Goal: Find specific page/section: Find specific page/section

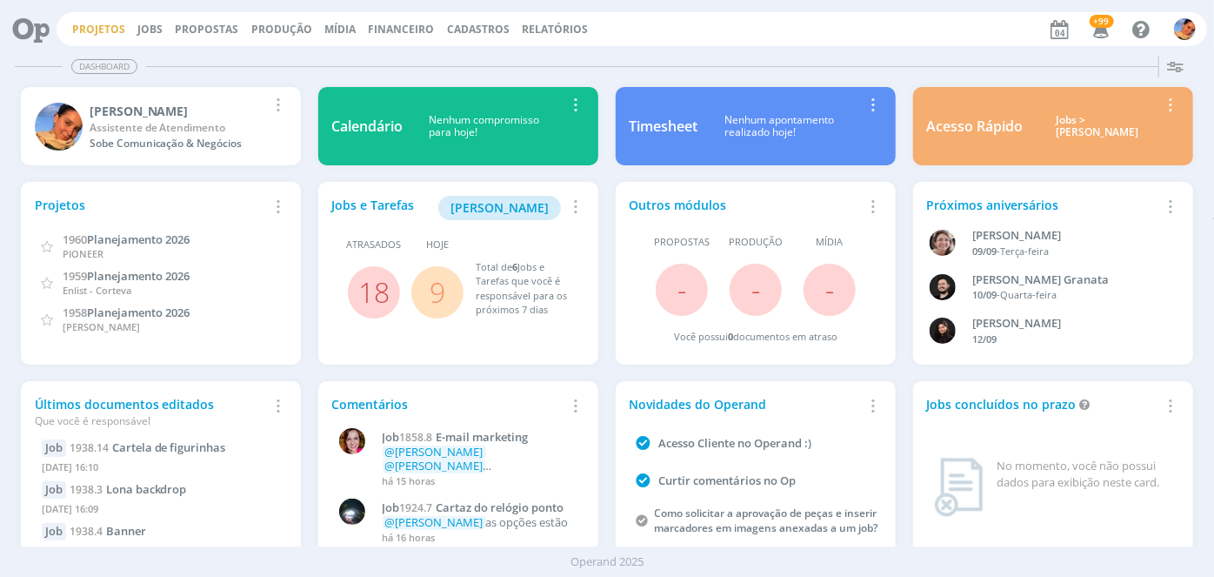
click at [101, 30] on link "Projetos" at bounding box center [98, 29] width 53 height 15
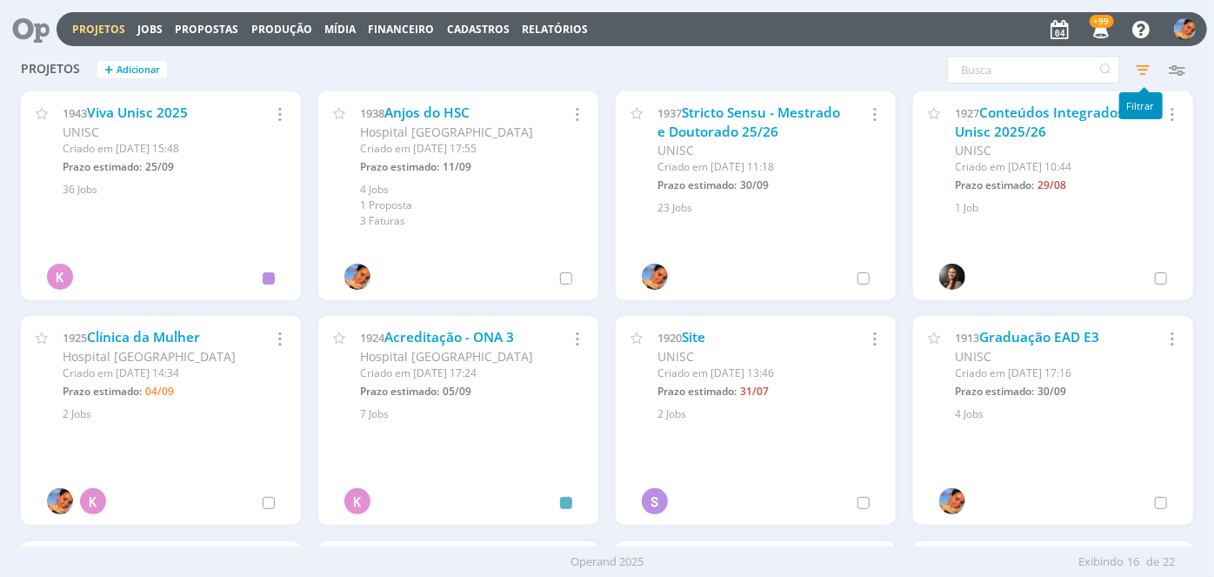
click at [1141, 64] on icon "button" at bounding box center [1142, 69] width 31 height 31
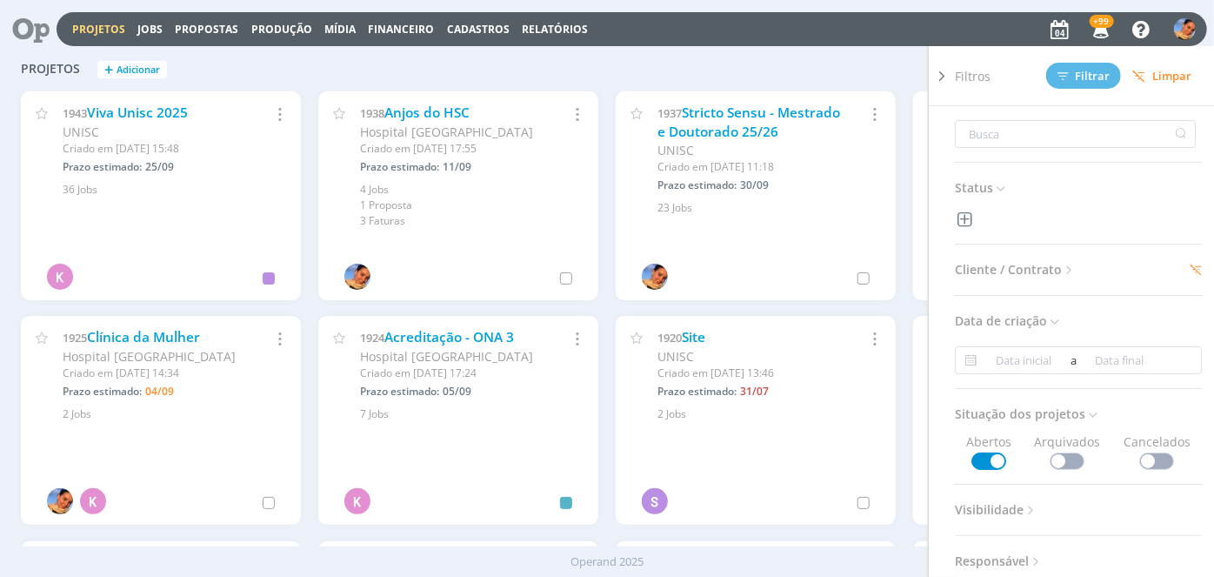
click at [1087, 271] on h3 "Cliente / Contrato" at bounding box center [1078, 269] width 247 height 23
click at [1054, 261] on span "Cliente / Contrato" at bounding box center [1016, 269] width 122 height 23
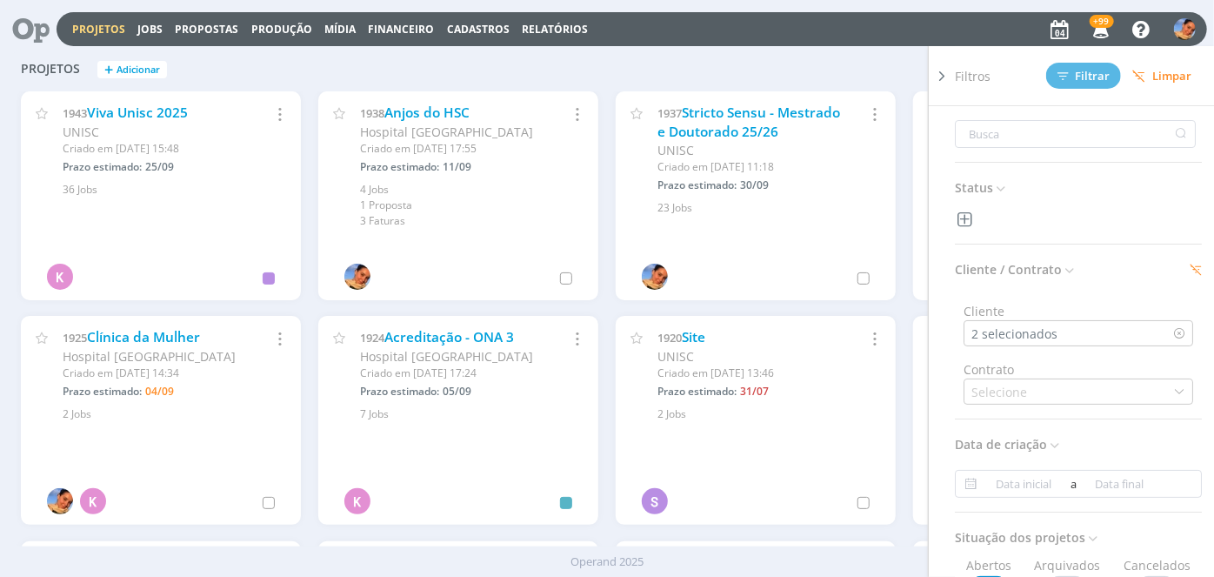
click at [1058, 318] on div "Cliente 2 selecionados" at bounding box center [1078, 317] width 247 height 58
click at [1071, 336] on div "2 selecionados" at bounding box center [1079, 333] width 230 height 26
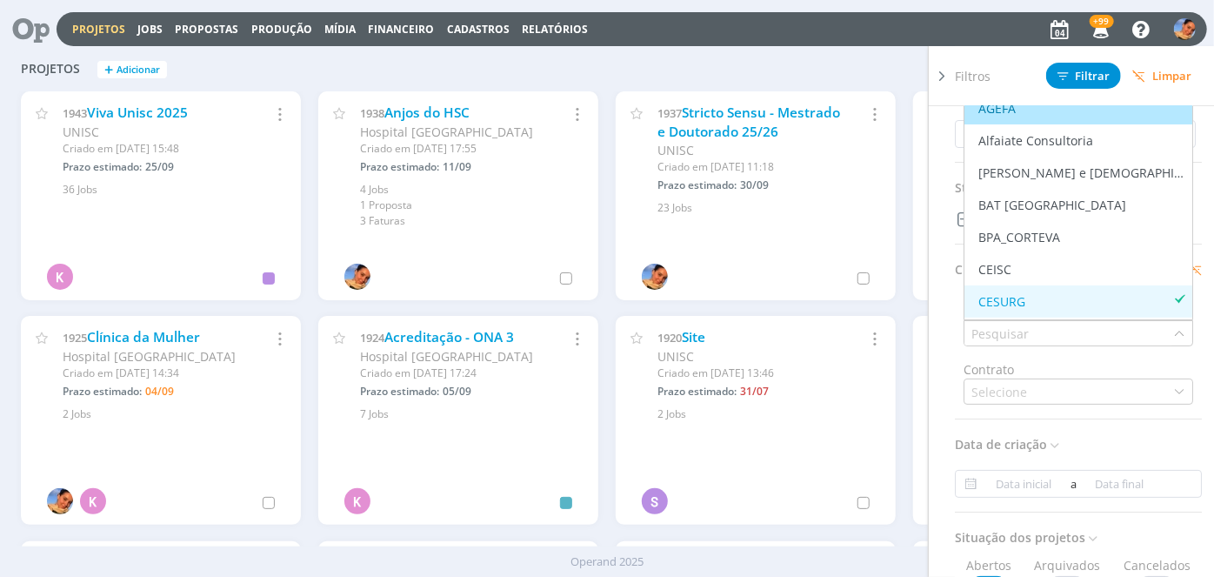
click at [986, 77] on span "Filtros" at bounding box center [973, 76] width 36 height 18
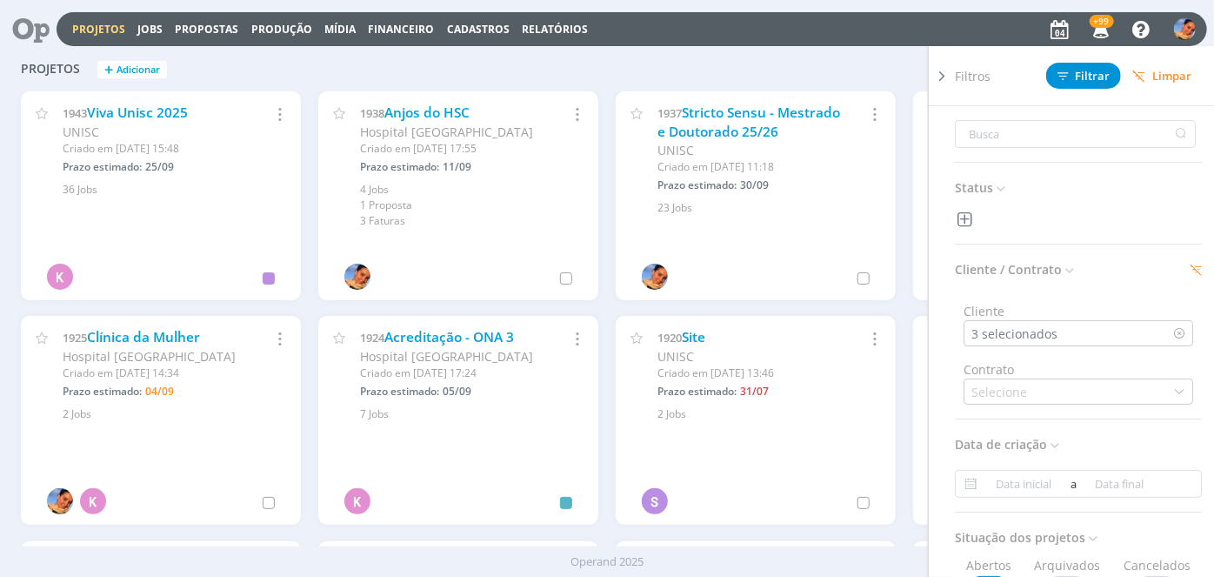
click at [939, 77] on icon at bounding box center [941, 76] width 17 height 18
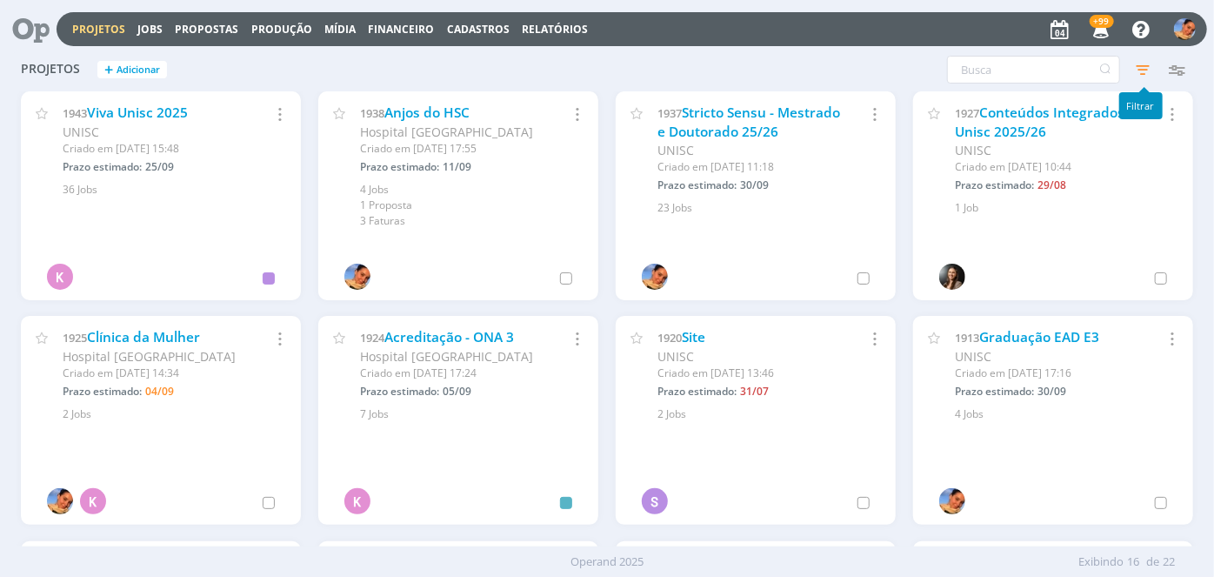
click at [1141, 75] on icon "button" at bounding box center [1142, 69] width 31 height 31
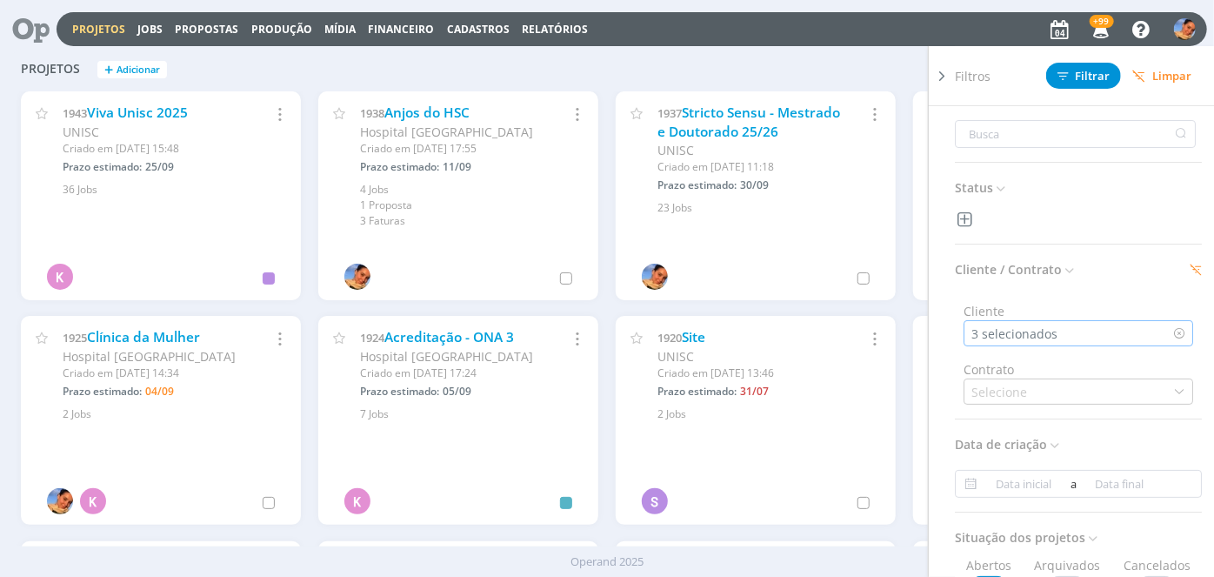
click at [1055, 330] on div "3 selecionados" at bounding box center [1016, 333] width 90 height 18
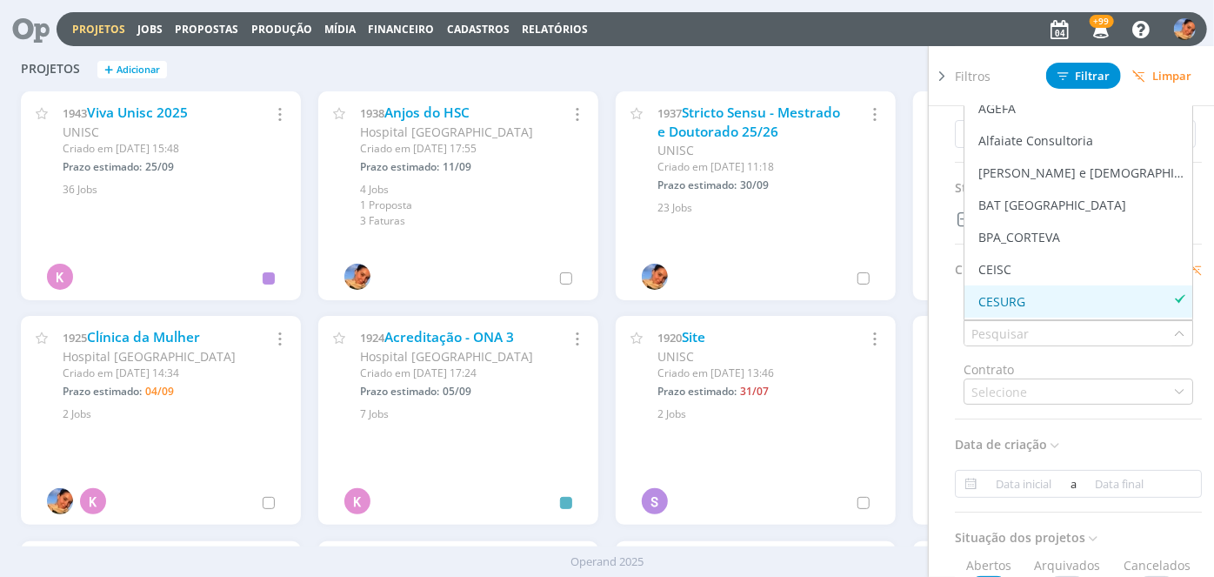
click at [1069, 295] on div "CESURG" at bounding box center [1078, 301] width 214 height 18
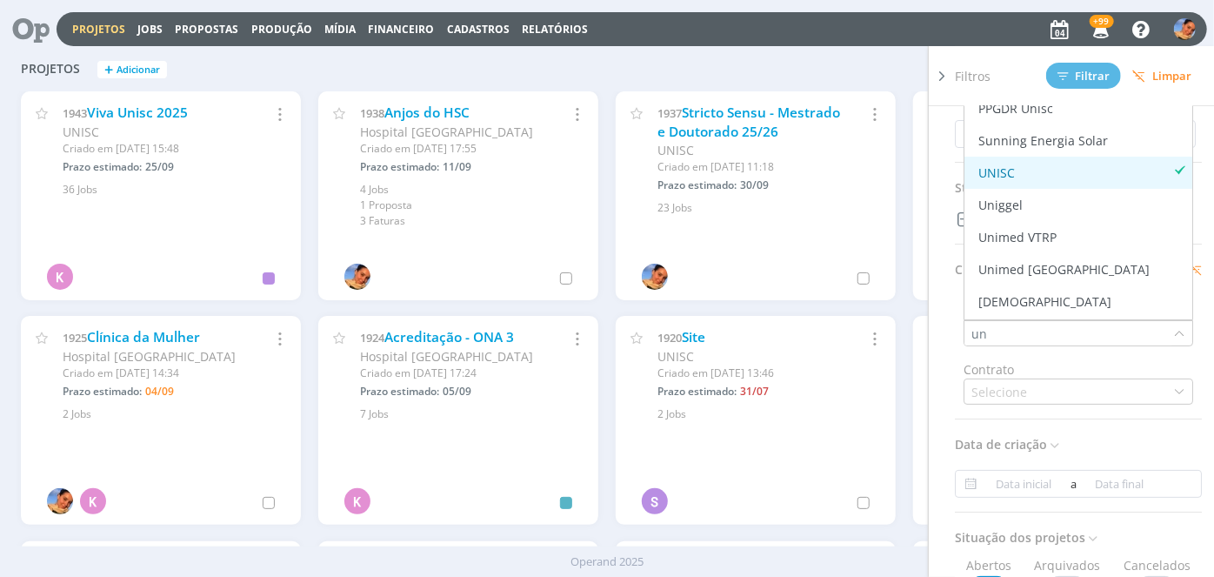
type input "un"
click at [1069, 167] on div "UNISC" at bounding box center [1078, 172] width 214 height 18
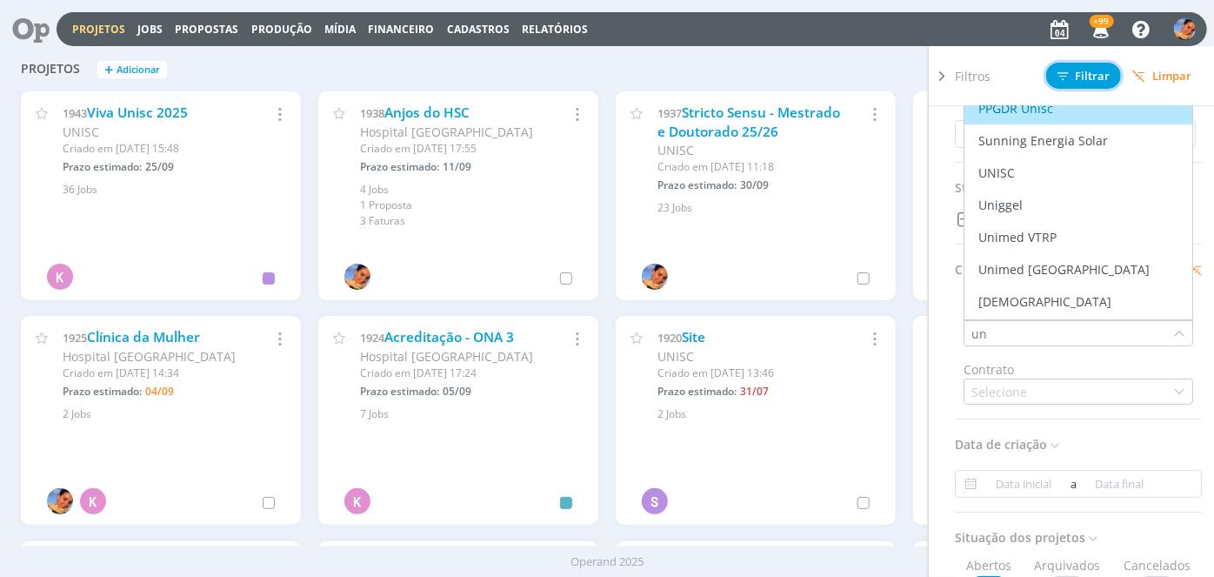
click at [1094, 77] on span "Filtrar" at bounding box center [1084, 75] width 53 height 11
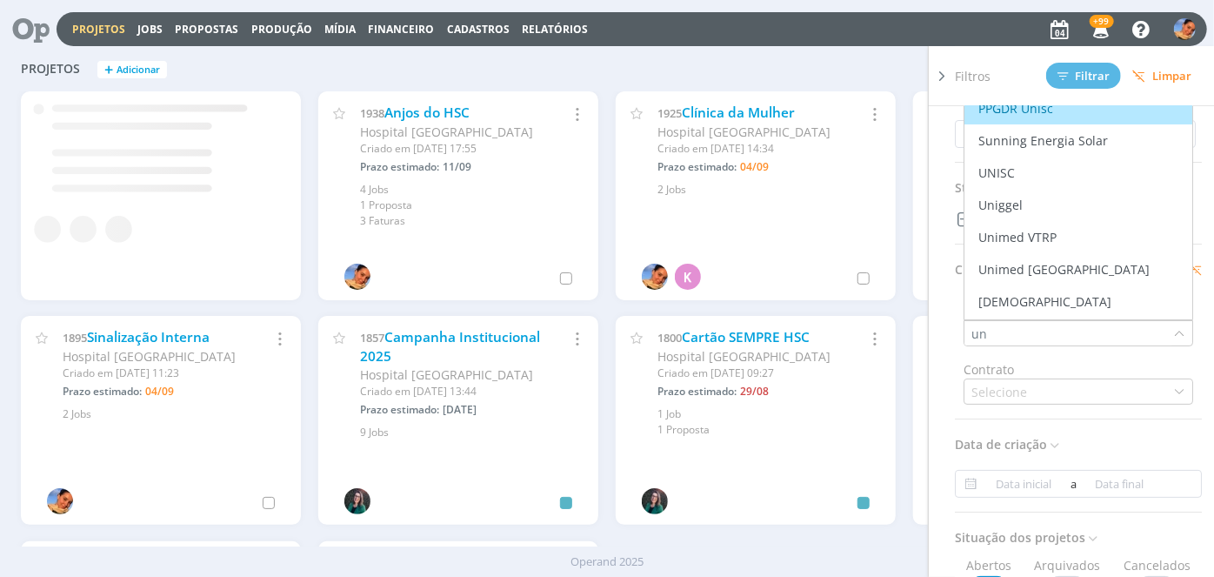
click at [898, 33] on div "Projetos Jobs Propostas Produção [GEOGRAPHIC_DATA] Financeiro Cadastros Relatór…" at bounding box center [632, 29] width 1151 height 34
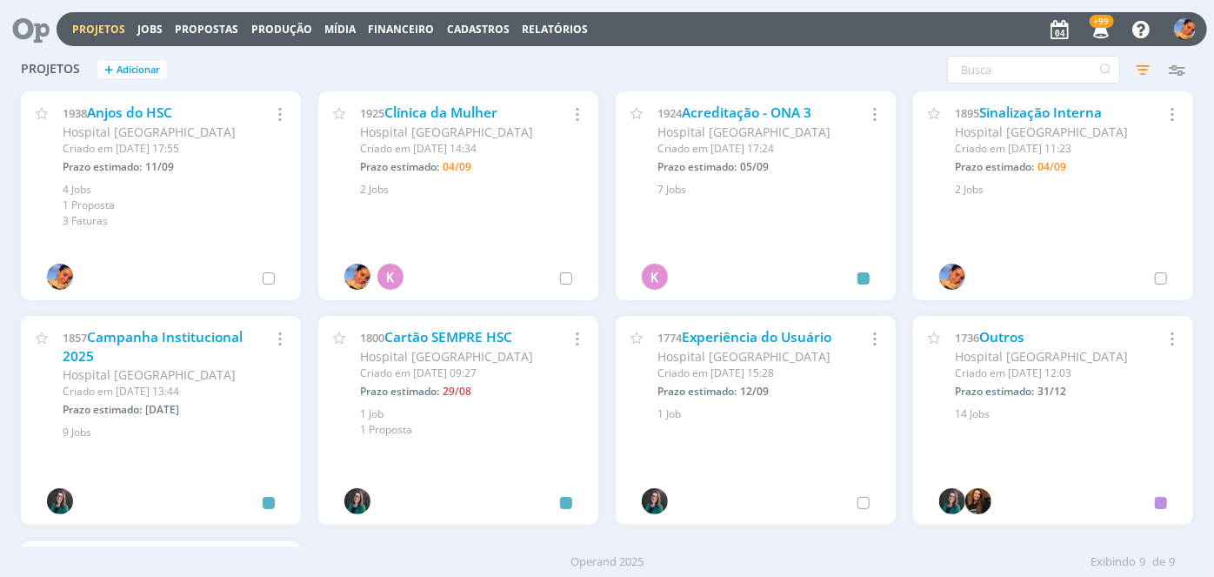
scroll to position [78, 0]
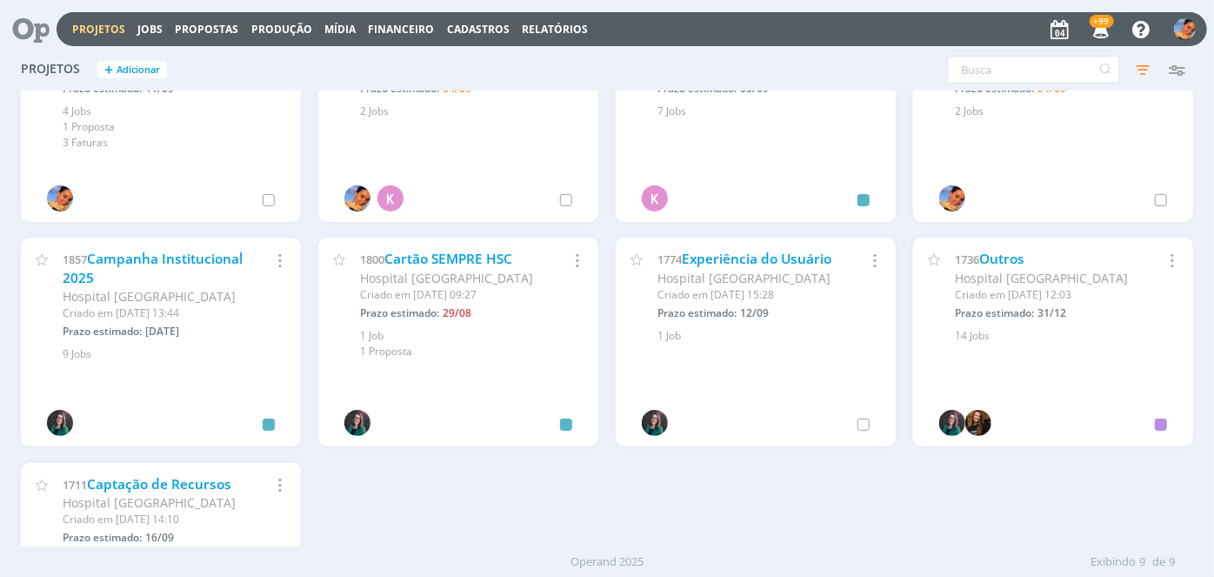
click at [524, 459] on div "1800 Cartão SEMPRE HSC Hospital [GEOGRAPHIC_DATA] Criado em [DATE] 09:27 Prazo …" at bounding box center [458, 349] width 297 height 224
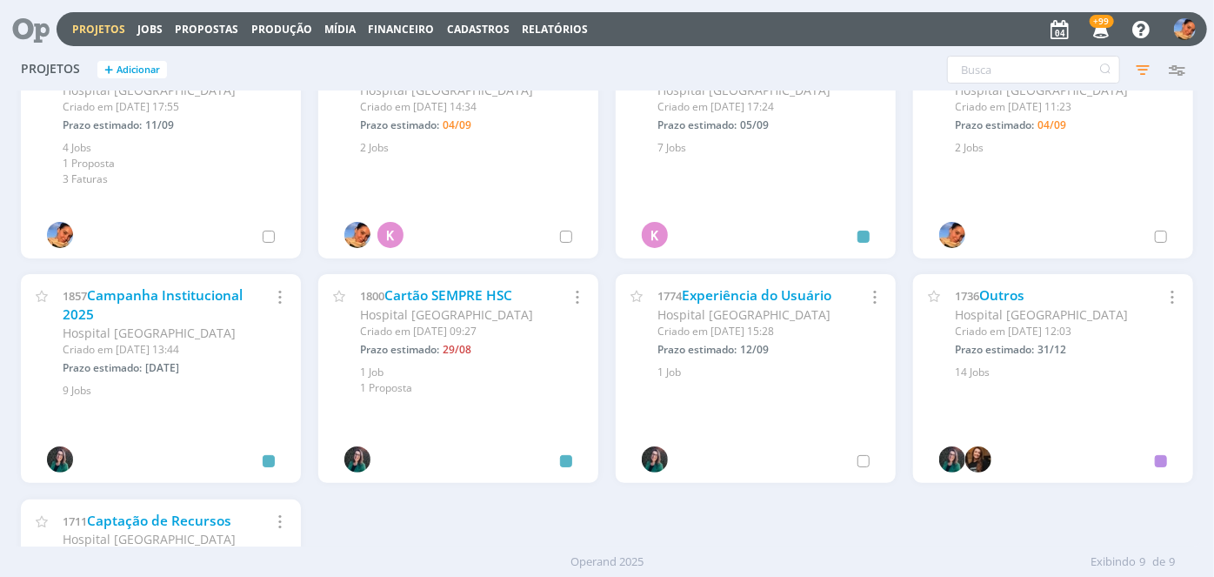
scroll to position [0, 0]
